Goal: Information Seeking & Learning: Learn about a topic

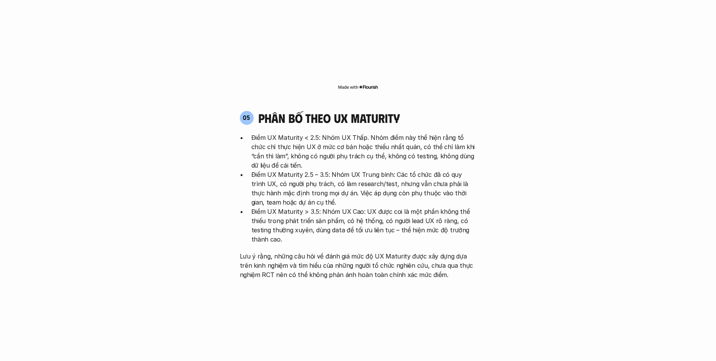
scroll to position [1579, 0]
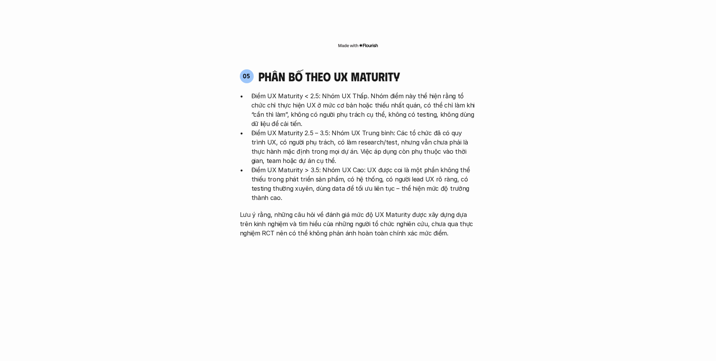
click at [481, 192] on div "05 phân bố theo ux maturity Điểm UX Maturity < 2.5: Nhóm UX Thấp. Nhóm điểm này…" at bounding box center [358, 227] width 250 height 332
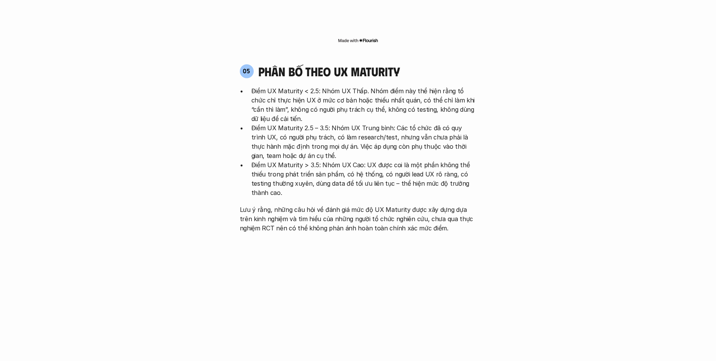
click at [314, 205] on p "Lưu ý rằng, những câu hỏi về đánh giá mức độ UX Maturity được xây dựng dựa trên…" at bounding box center [358, 219] width 237 height 28
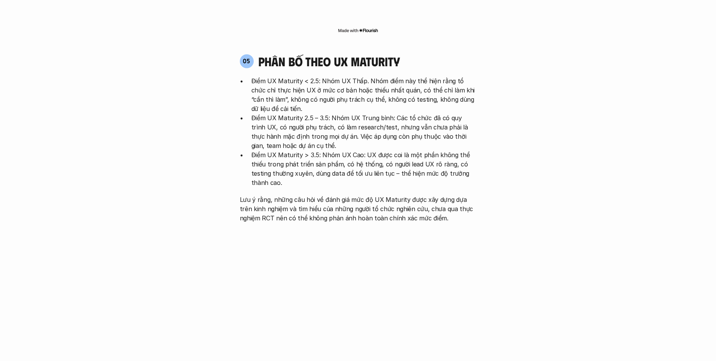
scroll to position [1874, 0]
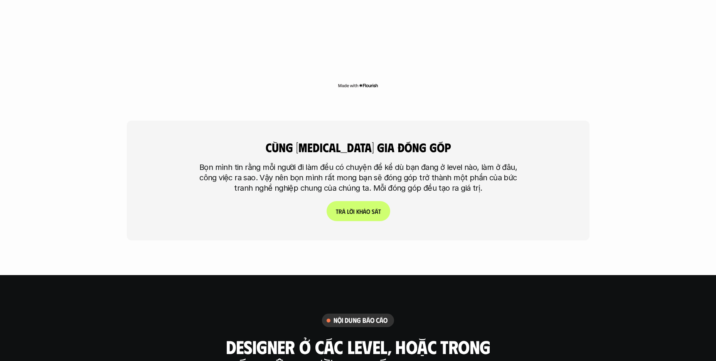
click at [333, 140] on h4 "cùng [MEDICAL_DATA] gia đóng góp" at bounding box center [358, 147] width 250 height 15
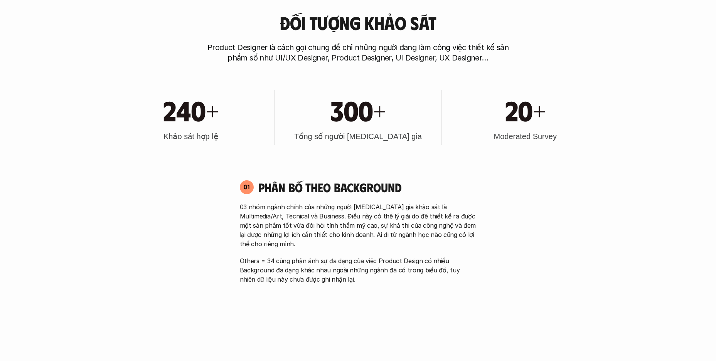
scroll to position [210, 0]
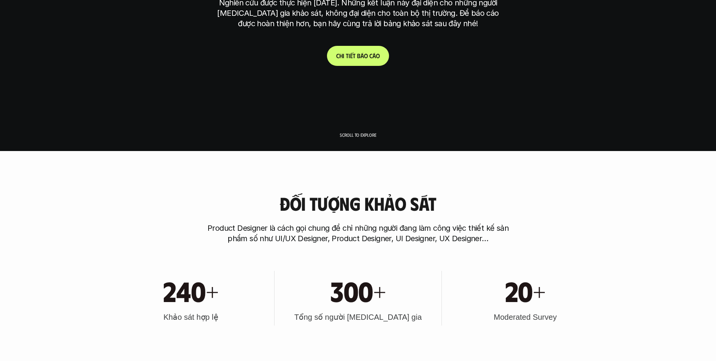
click at [365, 62] on link "C h i t i ế t b á o c á o" at bounding box center [358, 56] width 62 height 20
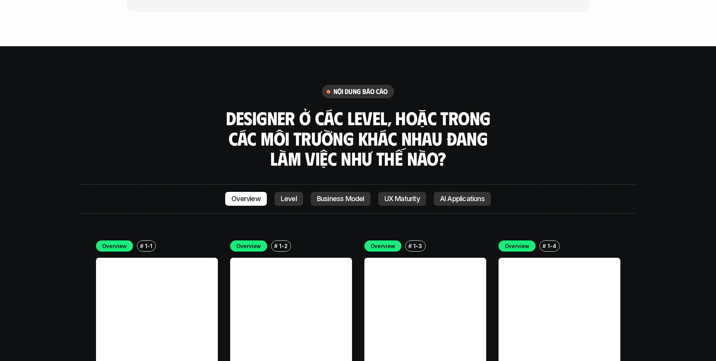
scroll to position [2108, 0]
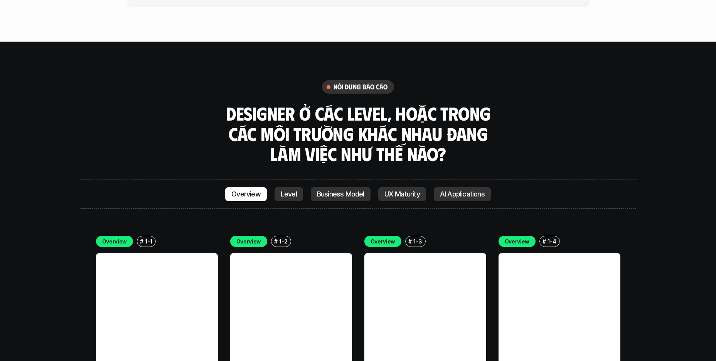
click at [145, 237] on p "1-1" at bounding box center [148, 241] width 7 height 8
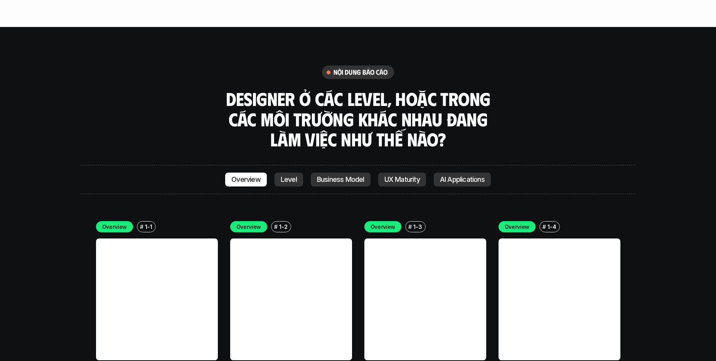
click at [162, 239] on link at bounding box center [157, 300] width 122 height 122
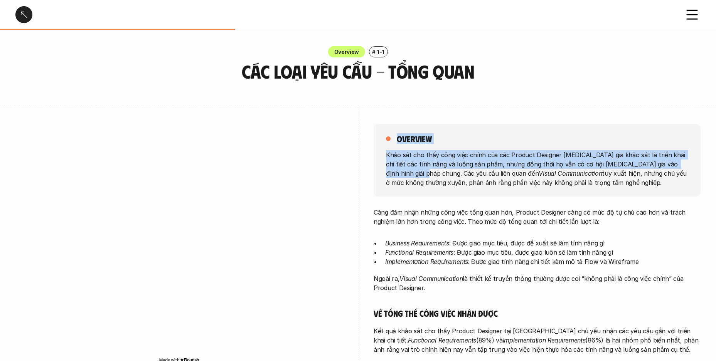
drag, startPoint x: 400, startPoint y: 175, endPoint x: 386, endPoint y: 133, distance: 43.6
click at [386, 133] on div "overview Khảo sát cho thấy công việc chính của các Product Designer [MEDICAL_DA…" at bounding box center [536, 160] width 327 height 72
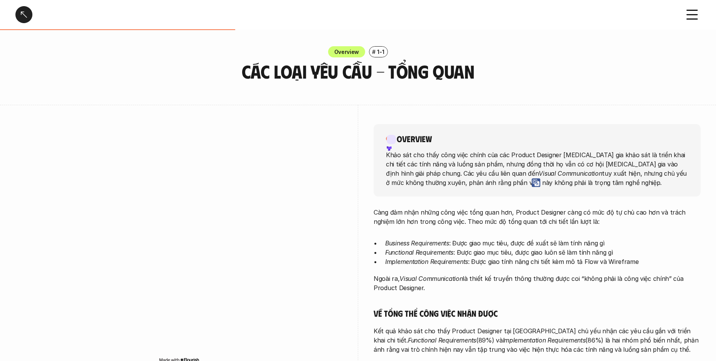
drag, startPoint x: 412, startPoint y: 187, endPoint x: 407, endPoint y: 187, distance: 4.6
click at [407, 187] on div "overview Khảo sát cho thấy công việc chính của các Product Designer [MEDICAL_DA…" at bounding box center [536, 160] width 327 height 72
